Goal: Feedback & Contribution: Submit feedback/report problem

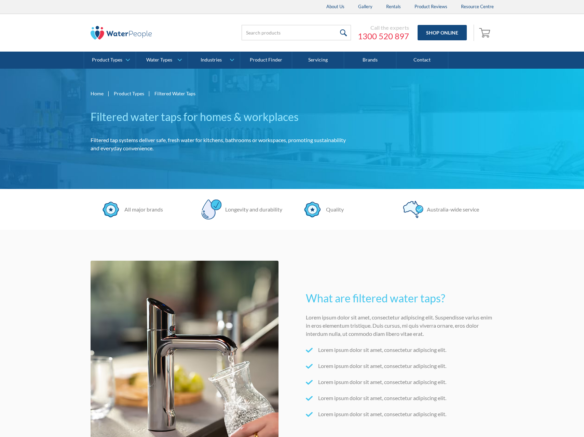
click at [31, 258] on section "What are filtered water taps? Lorem ipsum dolor sit amet, consectetur adipiscin…" at bounding box center [292, 354] width 584 height 249
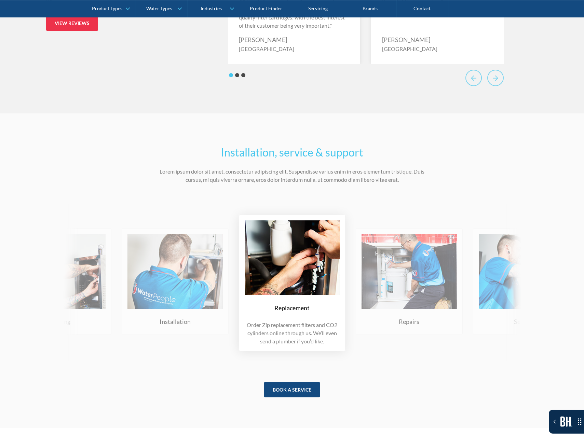
scroll to position [2842, 0]
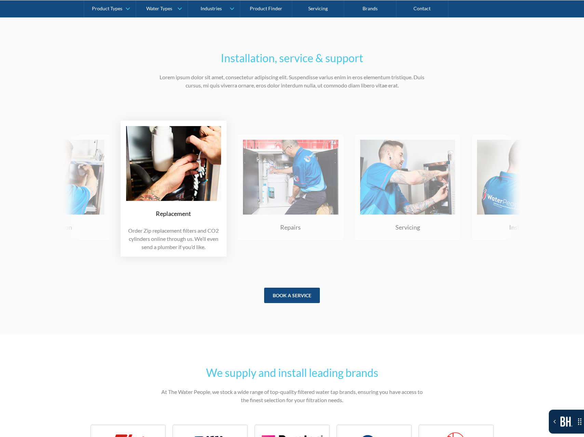
drag, startPoint x: 399, startPoint y: 210, endPoint x: 280, endPoint y: 209, distance: 118.2
click at [104, 209] on img at bounding box center [56, 177] width 95 height 75
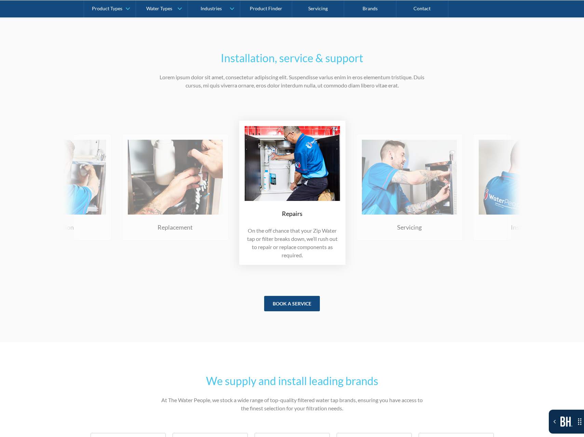
click at [273, 201] on img at bounding box center [292, 163] width 95 height 75
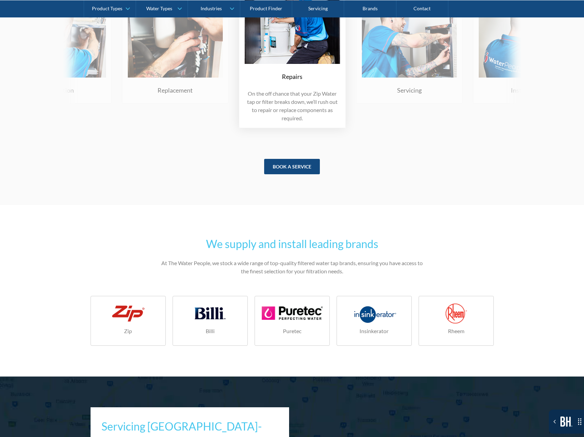
scroll to position [3114, 0]
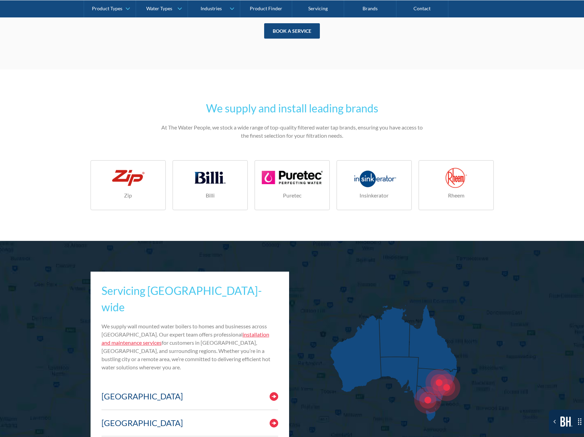
click at [124, 196] on link "Zip" at bounding box center [128, 185] width 75 height 50
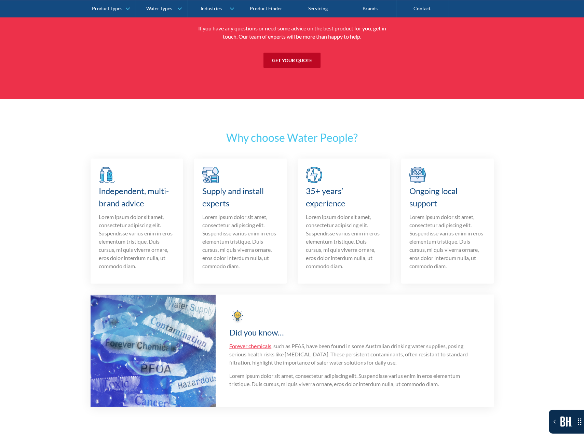
scroll to position [2319, 0]
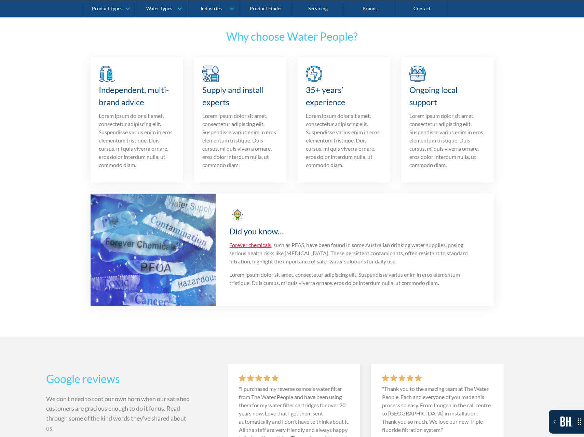
click at [563, 416] on img "Toggle the Bugherd Sidebar" at bounding box center [566, 421] width 12 height 10
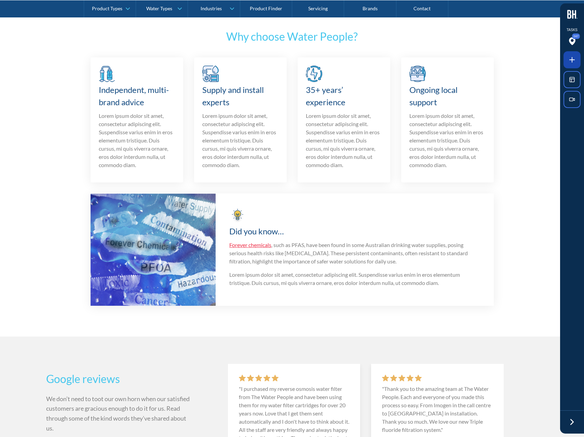
click at [566, 64] on span at bounding box center [571, 59] width 17 height 17
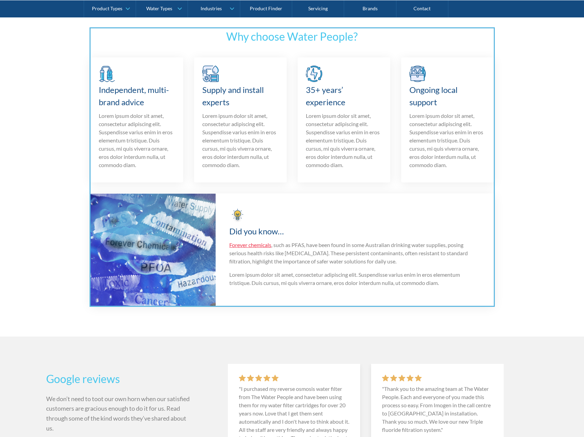
click at [287, 189] on div at bounding box center [292, 218] width 584 height 437
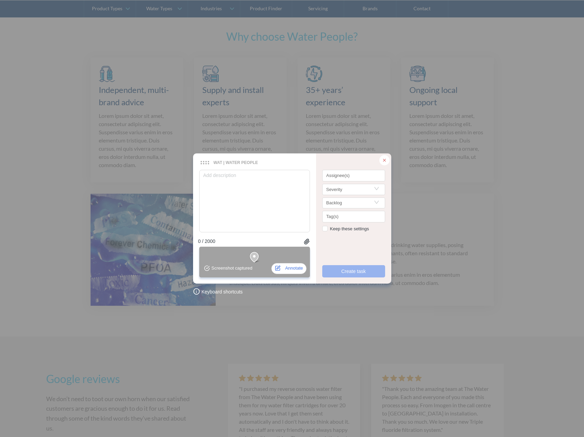
type textarea "m"
type textarea "may"
type textarea "mayb"
type textarea "maybe"
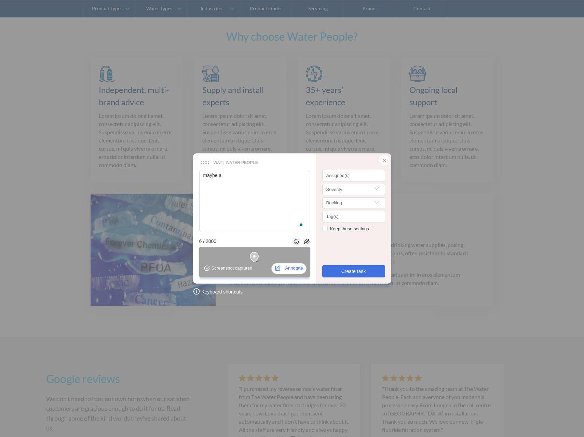
type textarea "maybe a"
type textarea "maybe a b"
type textarea "maybe a bi"
type textarea "maybe a bit"
type textarea "maybe a bit m"
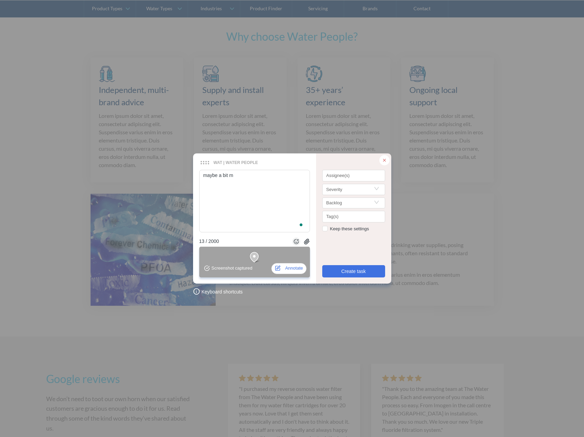
type textarea "maybe a bit mo"
type textarea "maybe a bit mor"
type textarea "maybe a bit more"
type textarea "maybe a bit more p"
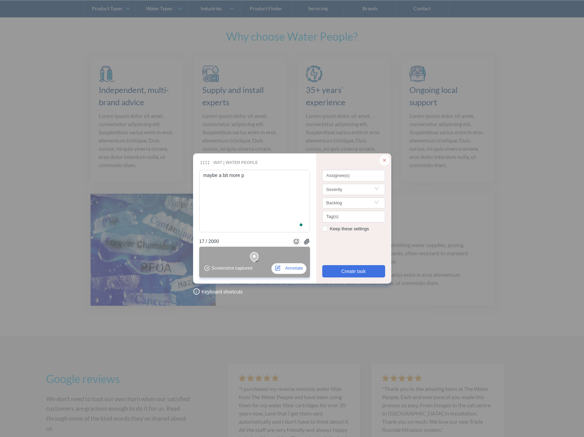
type textarea "maybe a bit more pa"
type textarea "maybe a bit more p"
type textarea "maybe a bit more"
type textarea "maybe a bit more s"
type textarea "maybe a bit more sp"
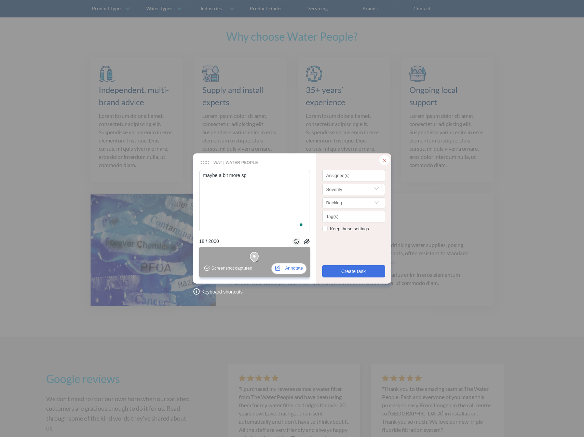
type textarea "maybe a bit more spa"
type textarea "maybe a bit more space"
type textarea "maybe a bit more space b"
type textarea "maybe a bit more space be"
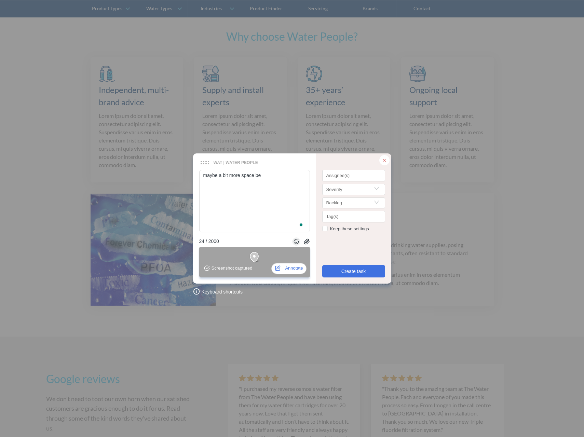
type textarea "maybe a bit more space bet"
type textarea "maybe a bit more space betwe"
type textarea "maybe a bit more space betwee"
type textarea "maybe a bit more space between"
type textarea "maybe a bit more space between t"
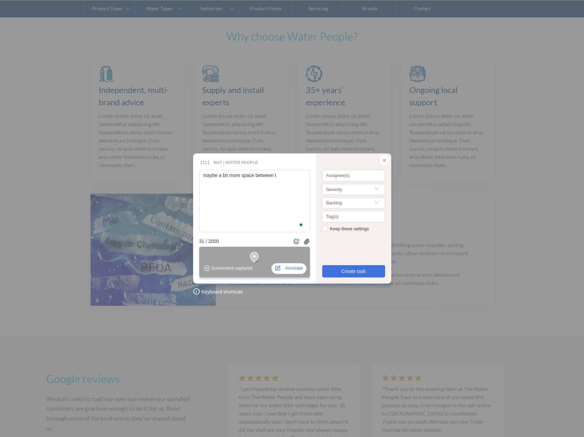
type textarea "maybe a bit more space between th"
type textarea "maybe a bit more space between the"
type textarea "maybe a bit more space between thes"
type textarea "maybe a bit more space between these"
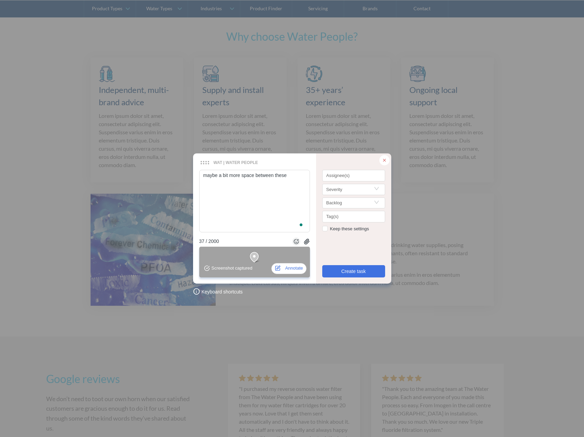
type textarea "maybe a bit more space between these t"
type textarea "maybe a bit more space between these tw"
type textarea "maybe a bit more space between these two"
click at [353, 174] on div at bounding box center [353, 176] width 59 height 5
type textarea "maybe a bit more space between these two?"
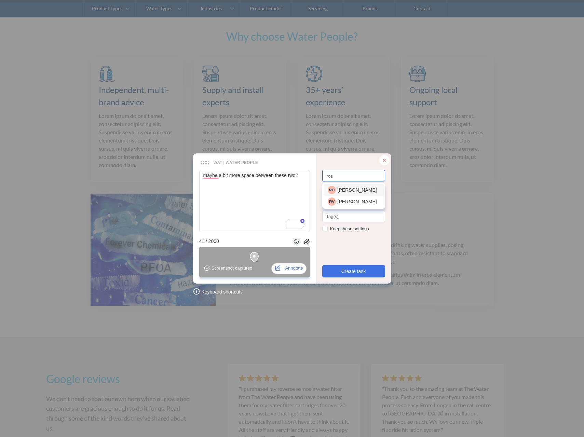
type input "ross"
click at [338, 275] on button "Create task" at bounding box center [353, 271] width 63 height 12
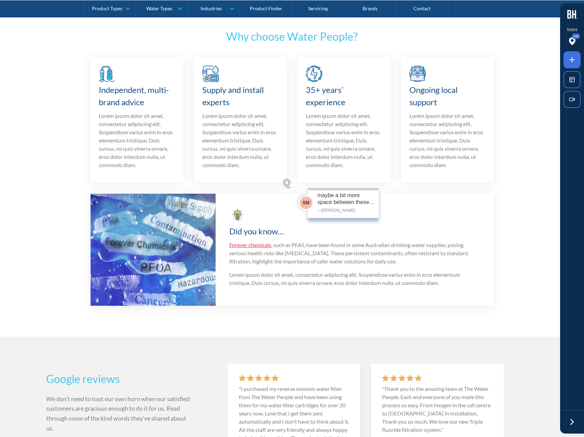
click at [288, 180] on img at bounding box center [288, 183] width 12 height 12
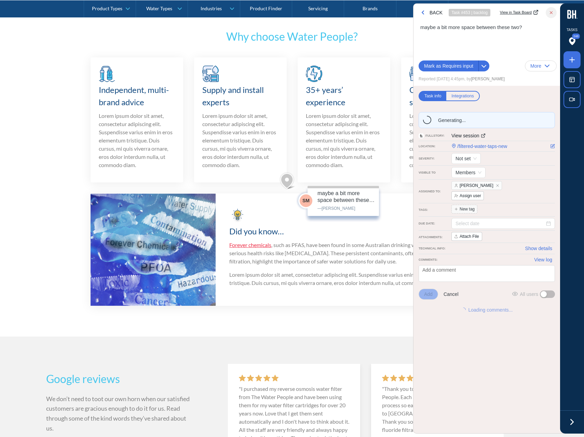
scroll to position [2285, 0]
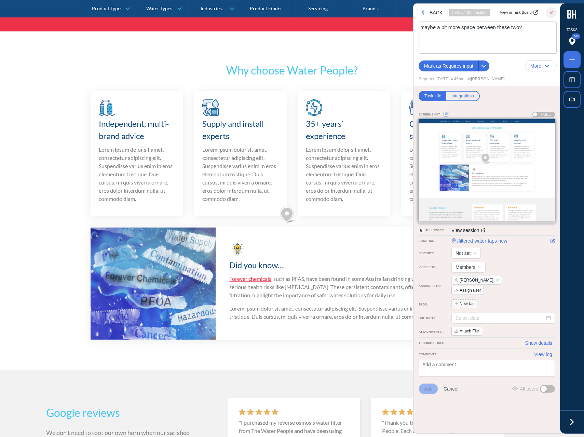
click at [514, 37] on div "maybe a bit more space between these two?" at bounding box center [488, 38] width 138 height 32
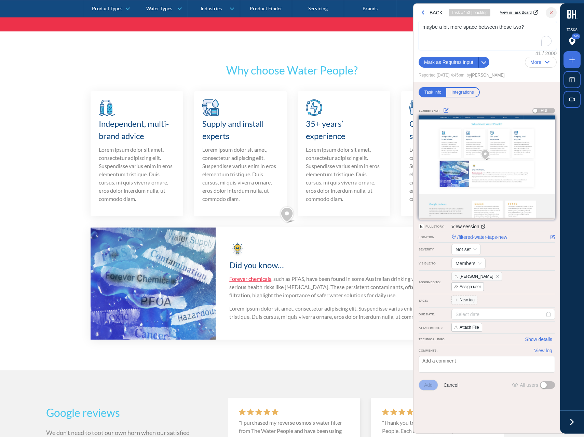
click at [533, 30] on textarea "maybe a bit more space between these two?" at bounding box center [488, 35] width 138 height 27
type textarea "maybe a bit more space between these two?"
type textarea "maybe a bit more space between these two? ("
type textarea "maybe a bit more space between these two? (b"
type textarea "maybe a bit more space between these two? (be"
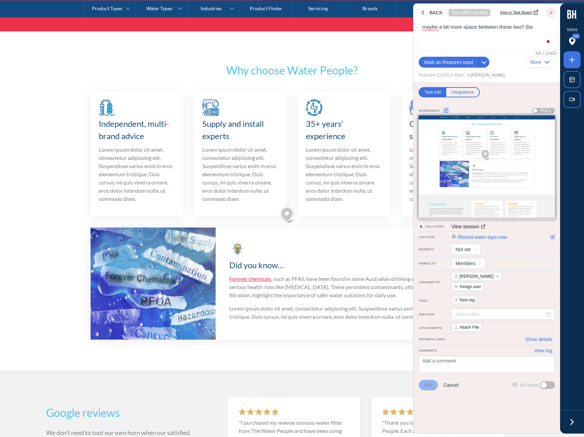
type textarea "maybe a bit more space between these two? (bet"
type textarea "maybe a bit more space between these two? (betw"
type textarea "maybe a bit more space between these two? (betwe"
type textarea "maybe a bit more space between these two? (betwee"
type textarea "maybe a bit more space between these two? (between"
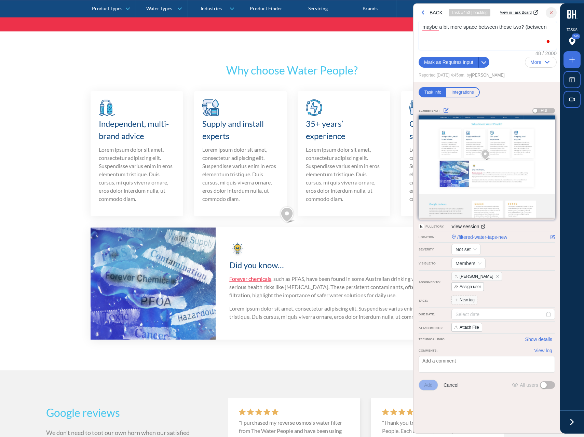
type textarea "maybe a bit more space between these two? (between"
type textarea "maybe a bit more space between these two? (between t"
type textarea "maybe a bit more space between these two? (between th"
type textarea "maybe a bit more space between these two? (between the"
type textarea "maybe a bit more space between these two? (between the c"
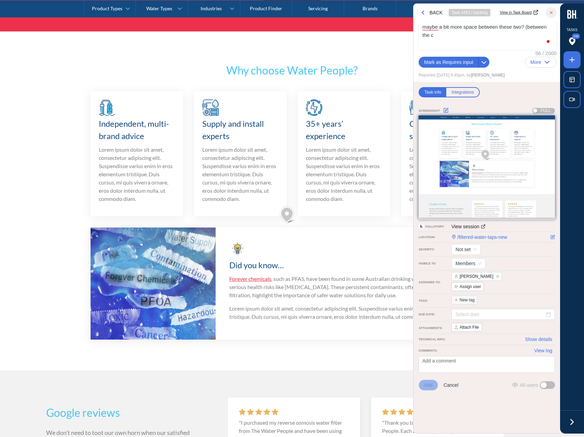
type textarea "maybe a bit more space between these two? (between the ca"
type textarea "maybe a bit more space between these two? (between the car"
type textarea "maybe a bit more space between these two? (between the cards"
type textarea "maybe a bit more space between these two? (between the cards a"
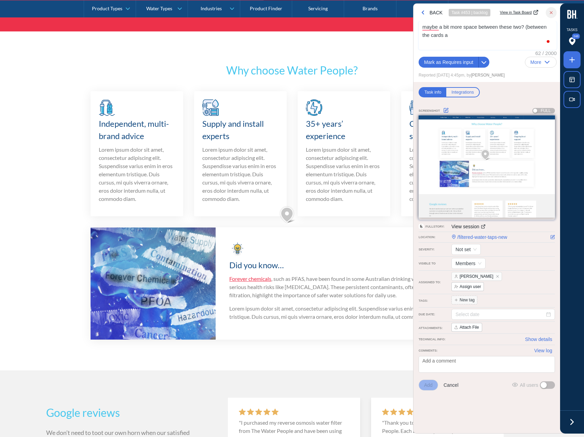
type textarea "maybe a bit more space between these two? (between the cards an"
type textarea "maybe a bit more space between these two? (between the cards and"
type textarea "maybe a bit more space between these two? (between the cards and t"
type textarea "maybe a bit more space between these two? (between the cards and th"
type textarea "maybe a bit more space between these two? (between the cards and the"
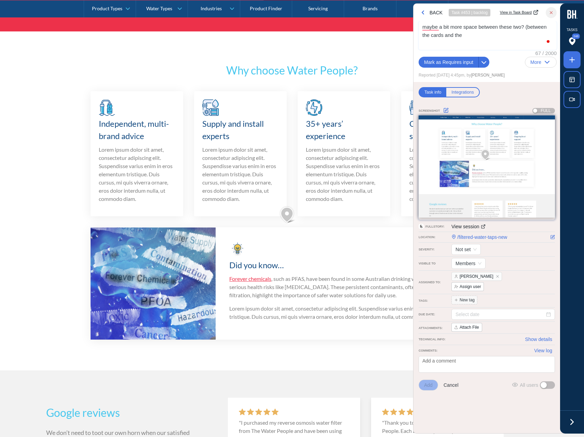
type textarea "maybe a bit more space between these two? (between the cards and the"
type textarea "maybe a bit more space between these two? (between the cards and the d"
type textarea "maybe a bit more space between these two? (between the cards and the di"
type textarea "maybe a bit more space between these two? (between the cards and the did"
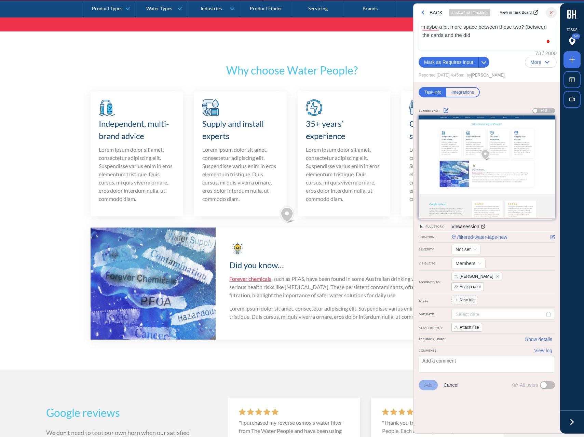
type textarea "maybe a bit more space between these two? (between the cards and the did y"
type textarea "maybe a bit more space between these two? (between the cards and the did yo"
type textarea "maybe a bit more space between these two? (between the cards and the did you"
type textarea "maybe a bit more space between these two? (between the cards and the did you k"
type textarea "maybe a bit more space between these two? (between the cards and the did you kn"
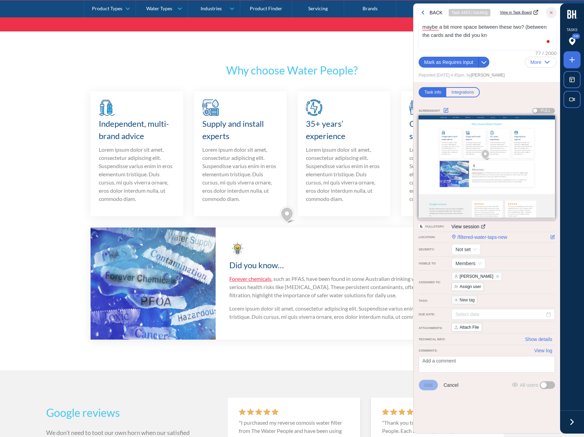
type textarea "maybe a bit more space between these two? (between the cards and the did you kno"
type textarea "maybe a bit more space between these two? (between the cards and the did you kn…"
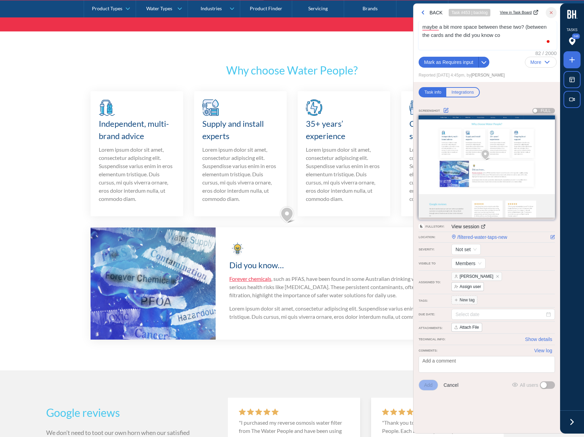
type textarea "maybe a bit more space between these two? (between the cards and the did you kn…"
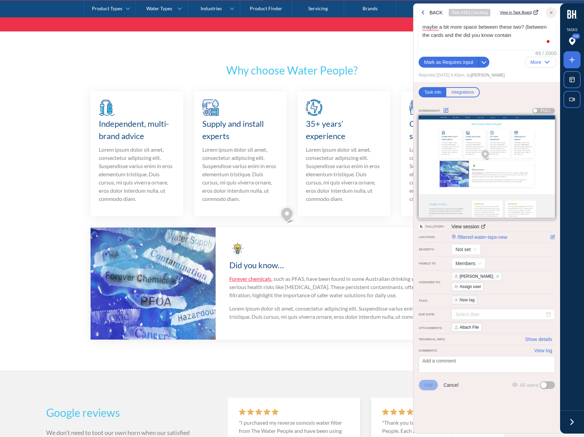
type textarea "maybe a bit more space between these two? (between the cards and the did you kn…"
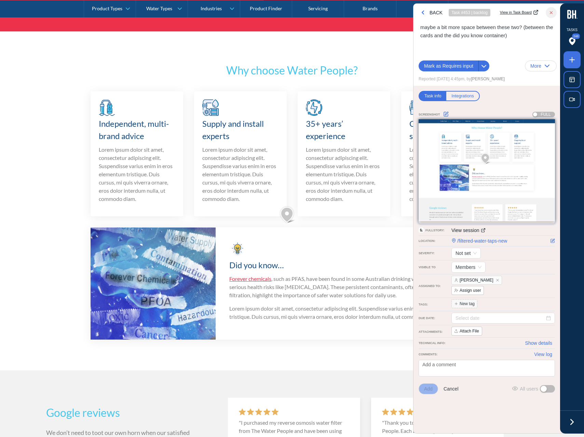
click at [416, 47] on div "maybe a bit more space between these two? (between the cards and the did you kn…" at bounding box center [486, 54] width 147 height 64
click at [420, 14] on icon "button" at bounding box center [423, 12] width 6 height 6
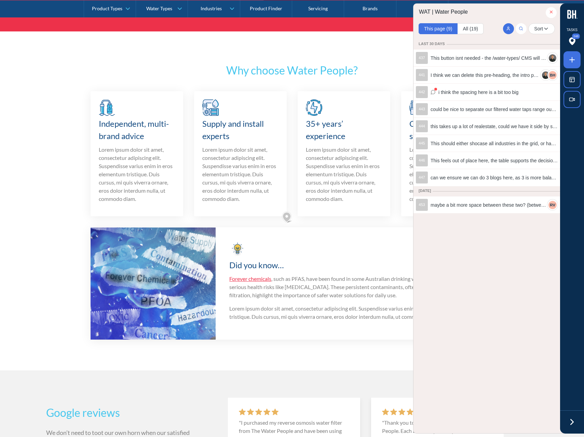
scroll to position [2321, 0]
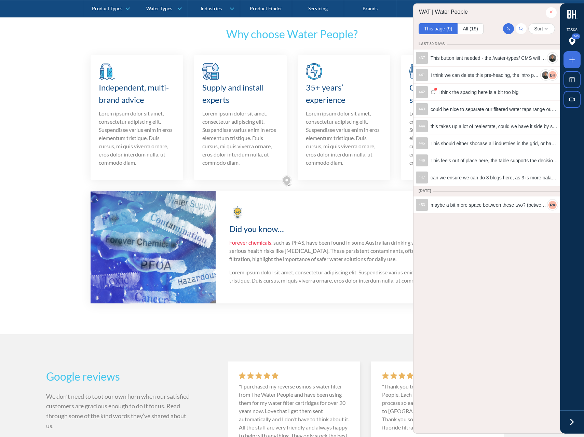
click at [551, 10] on icon "button" at bounding box center [551, 12] width 5 height 5
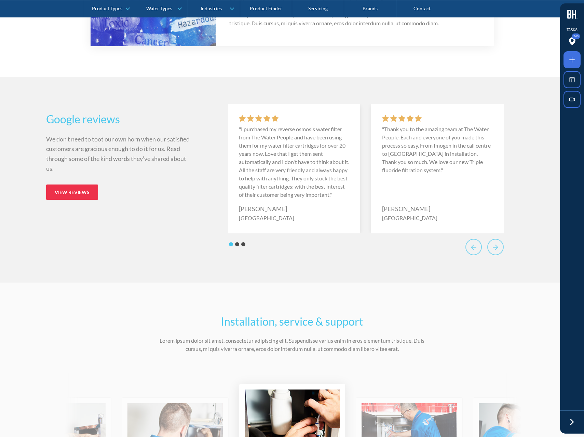
scroll to position [2611, 0]
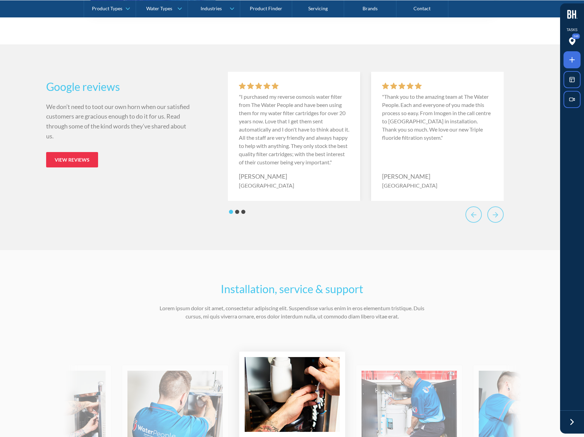
click at [267, 159] on p ""I purchased my reverse osmosis water filter from The Water People and have bee…" at bounding box center [294, 130] width 110 height 74
drag, startPoint x: 344, startPoint y: 155, endPoint x: 207, endPoint y: 152, distance: 137.0
click at [211, 152] on div "Google reviews We don’t need to toot our own horn when our satisfied customers …" at bounding box center [292, 147] width 492 height 151
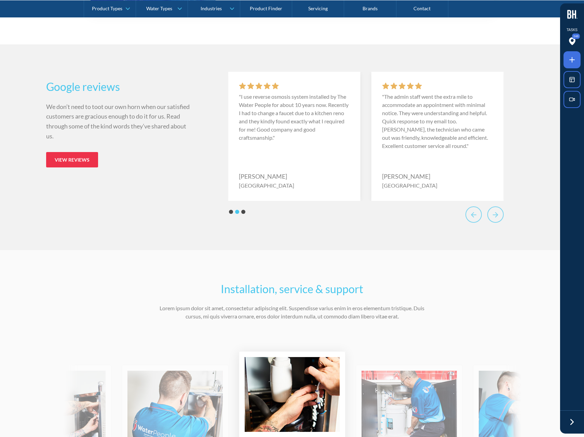
drag, startPoint x: 267, startPoint y: 164, endPoint x: 370, endPoint y: 163, distance: 103.2
click at [360, 163] on div ""I use reverse osmosis system installed by The Water People for about 10 years …" at bounding box center [294, 136] width 132 height 129
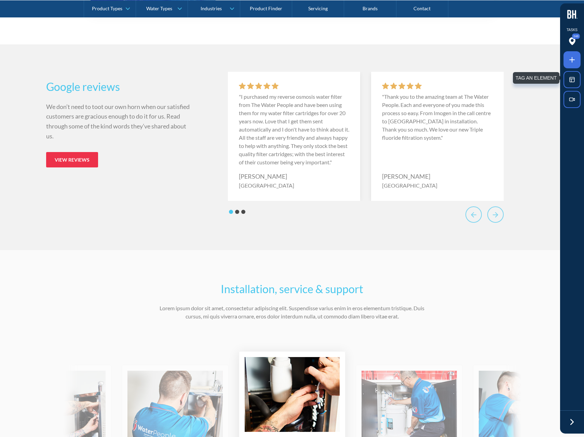
click at [283, 119] on p ""I purchased my reverse osmosis water filter from The Water People and have bee…" at bounding box center [294, 130] width 110 height 74
click at [251, 190] on div "[GEOGRAPHIC_DATA]" at bounding box center [266, 185] width 55 height 9
click at [250, 199] on div ""I purchased my reverse osmosis water filter from The Water People and have bee…" at bounding box center [294, 136] width 132 height 129
click at [572, 59] on icon at bounding box center [572, 59] width 0 height 5
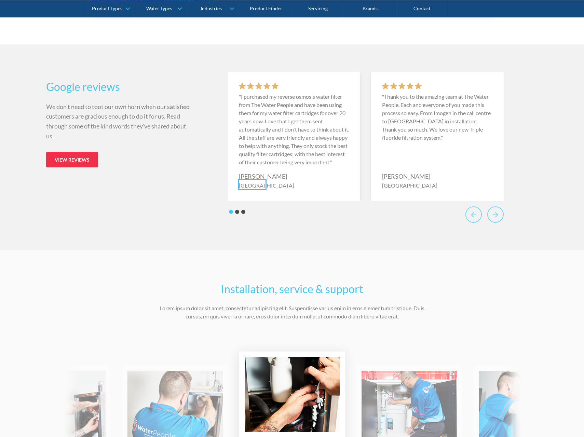
click at [258, 185] on div at bounding box center [292, 218] width 584 height 437
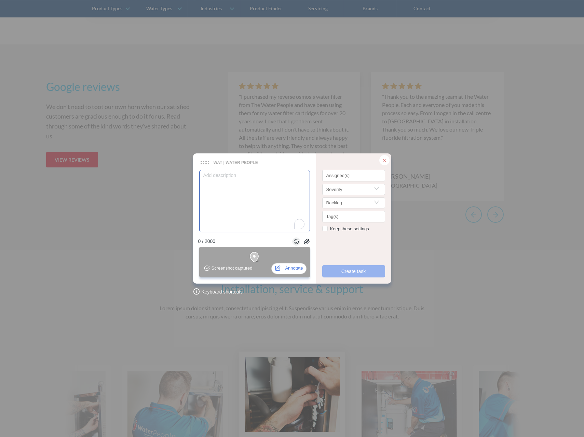
type textarea "a"
type textarea "are"
type textarea "are t"
type textarea "are th"
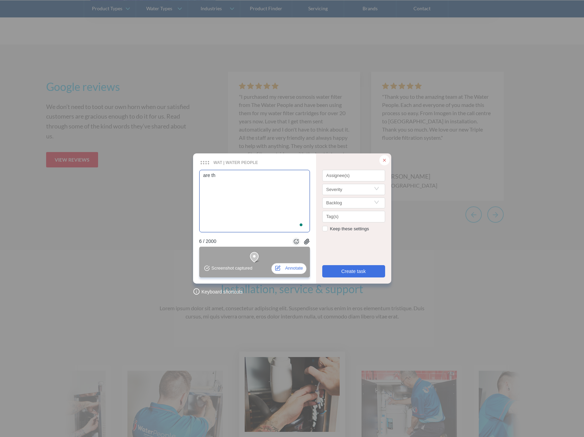
type textarea "are the"
type textarea "are these"
type textarea "are these f"
type textarea "are these fr"
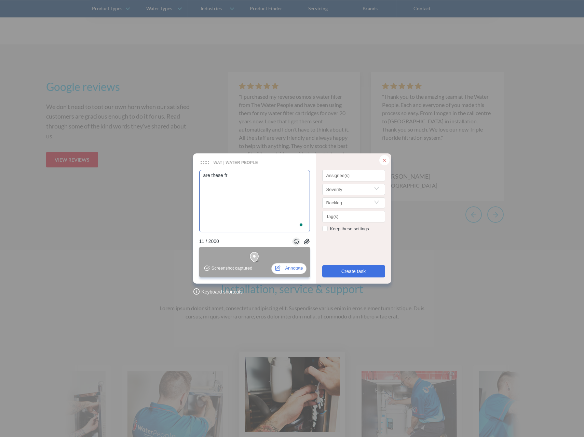
type textarea "are these fro"
type textarea "are these from"
click at [325, 174] on div at bounding box center [326, 176] width 4 height 5
click at [352, 187] on span "Ross Villarico" at bounding box center [357, 190] width 39 height 8
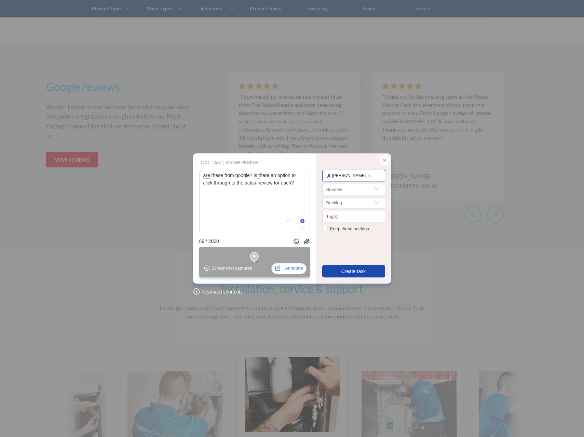
click at [367, 270] on button "Create task" at bounding box center [353, 271] width 63 height 12
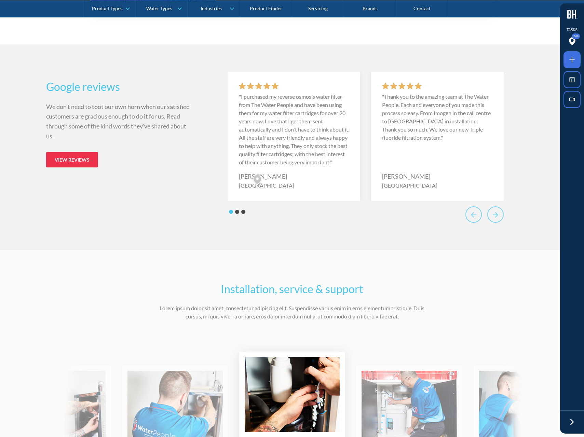
click at [108, 197] on div "Google reviews We don’t need to toot our own horn when our satisfied customers …" at bounding box center [292, 147] width 492 height 151
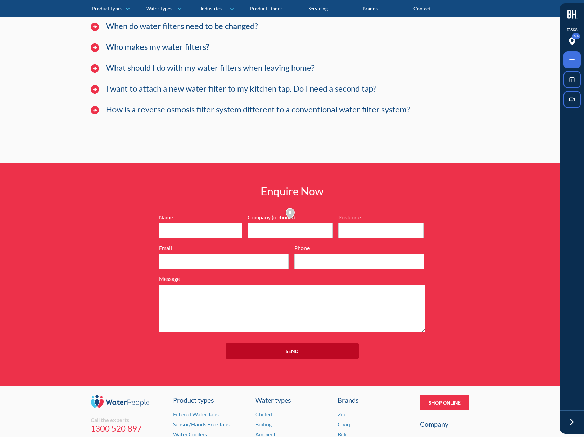
scroll to position [5282, 0]
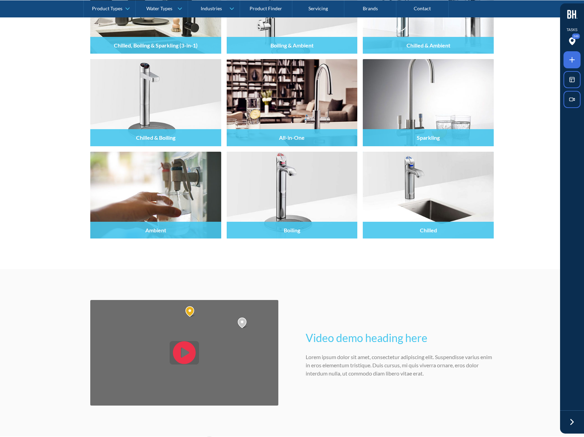
scroll to position [808, 0]
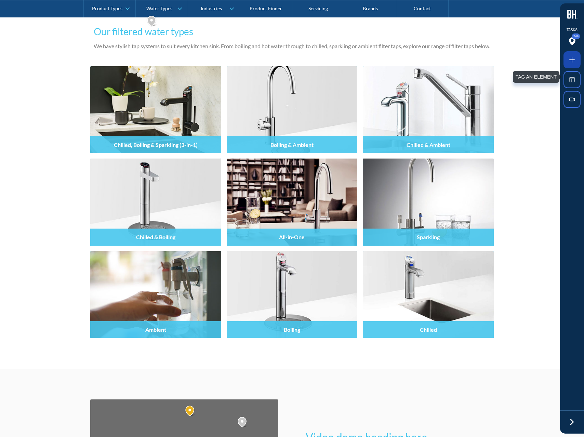
click at [570, 56] on icon at bounding box center [571, 60] width 8 height 8
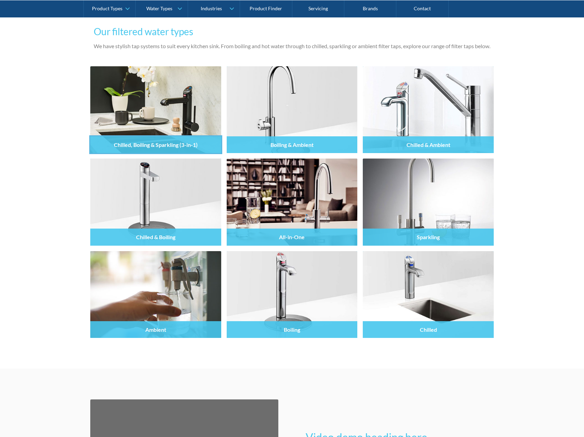
click at [143, 141] on div at bounding box center [292, 218] width 584 height 437
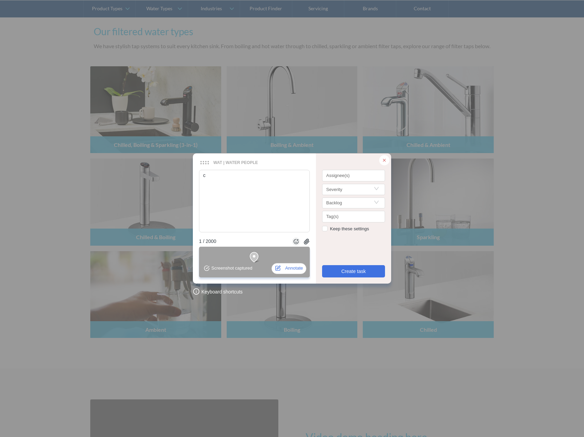
type textarea "ca"
type textarea "can"
type textarea "can we"
type textarea "can we m"
type textarea "can we ma"
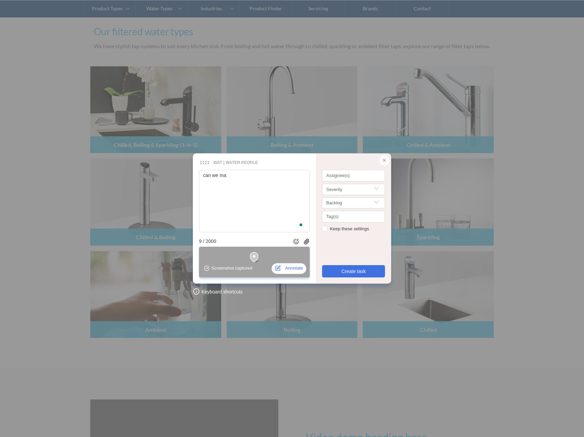
type textarea "can we mak"
type textarea "can we make"
type textarea "can we make t"
type textarea "can we make th"
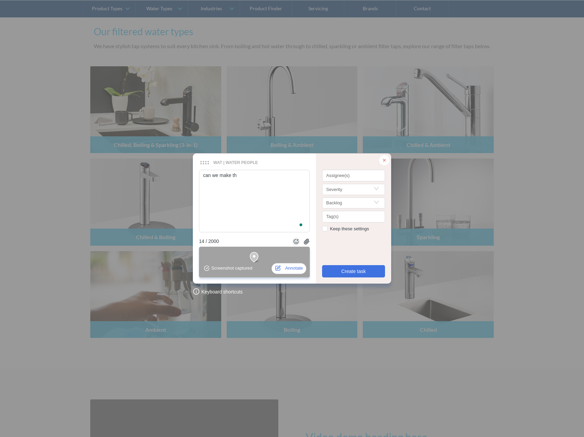
type textarea "can we make the"
type textarea "can we make the t"
type textarea "can we make the te"
type textarea "can we make the tex"
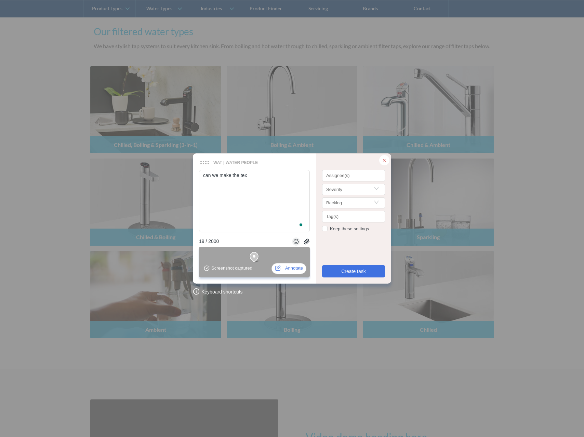
type textarea "can we make the text"
type textarea "can we make the text h"
type textarea "can we make the text h3"
type textarea "can we make the text h3'"
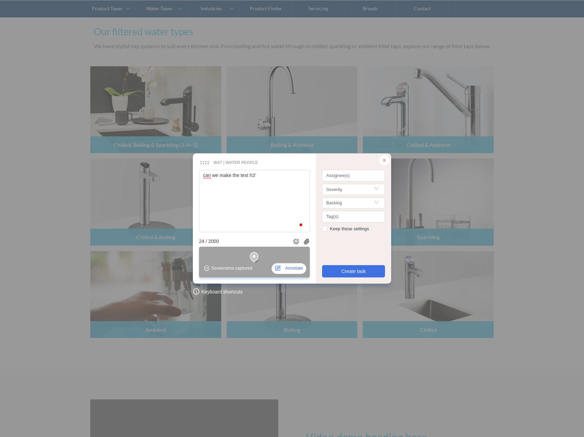
type textarea "can we make the text h3's"
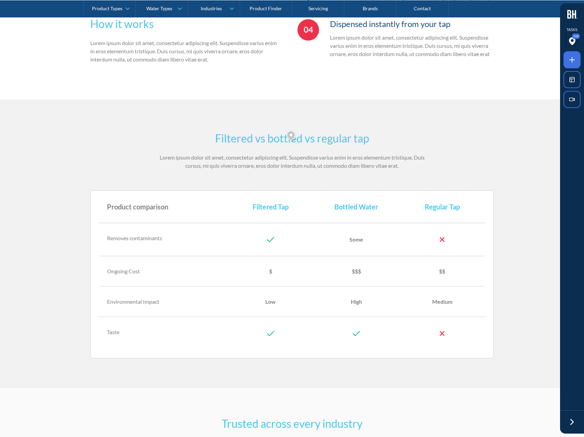
scroll to position [1551, 0]
